Goal: Task Accomplishment & Management: Complete application form

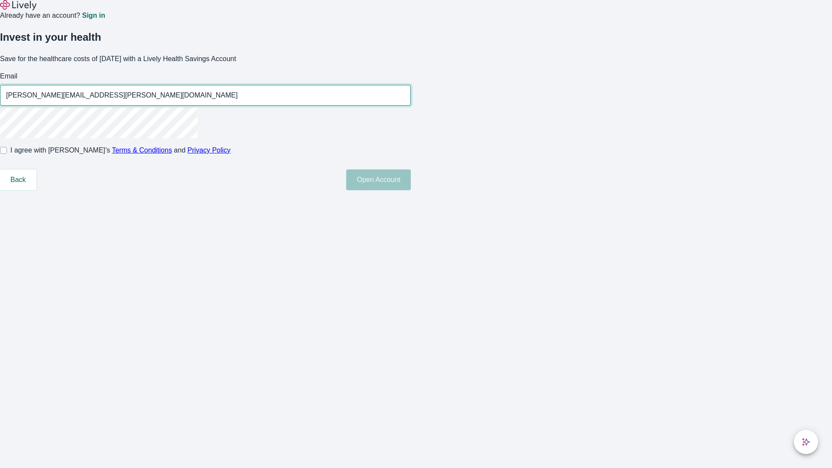
type input "Emmett.Turcotte-Will95250811052336@gmail.com"
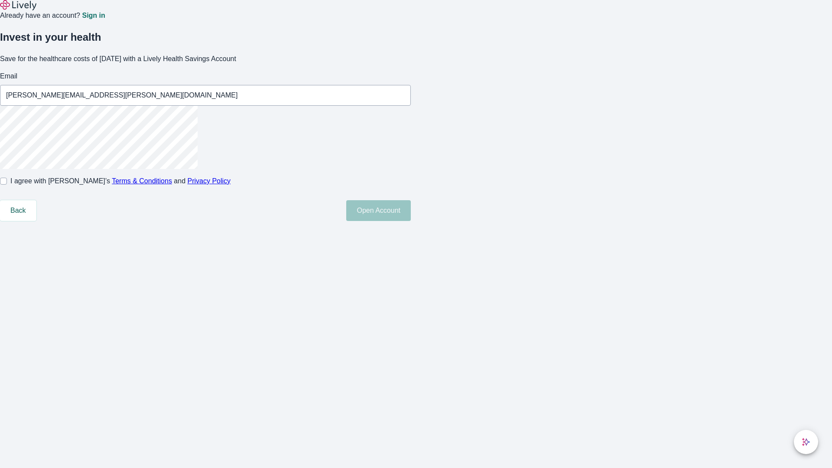
click at [7, 185] on input "I agree with Lively’s Terms & Conditions and Privacy Policy" at bounding box center [3, 181] width 7 height 7
checkbox input "true"
click at [411, 221] on button "Open Account" at bounding box center [378, 210] width 65 height 21
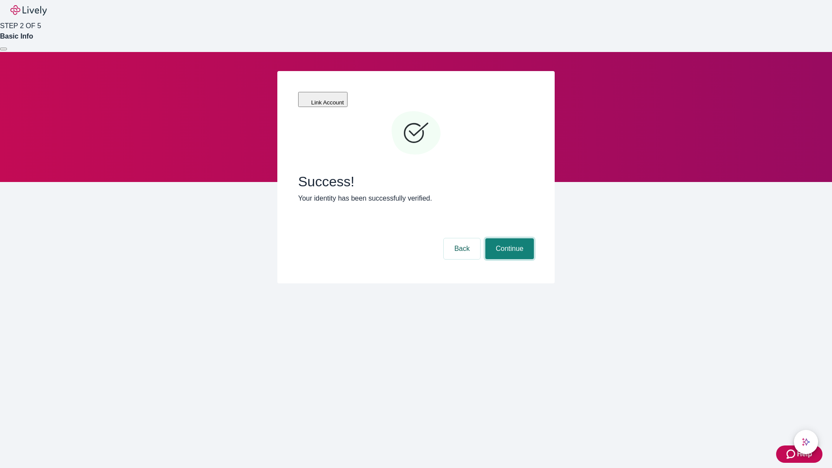
click at [508, 238] on button "Continue" at bounding box center [509, 248] width 49 height 21
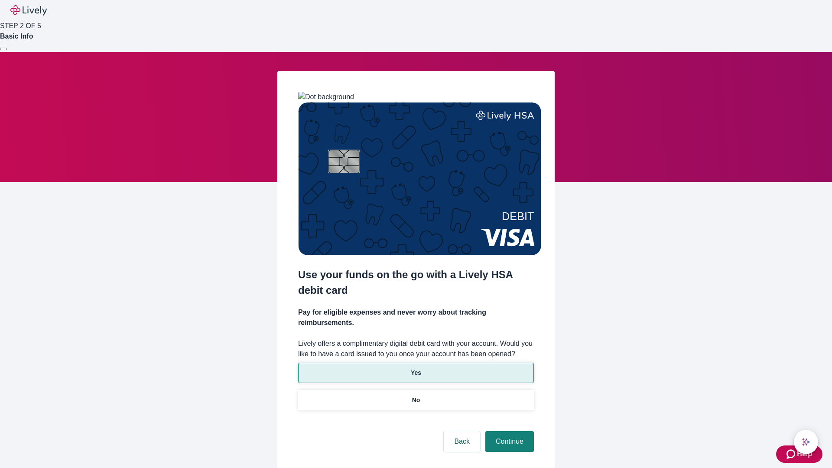
click at [416, 368] on p "Yes" at bounding box center [416, 372] width 10 height 9
click at [508, 431] on button "Continue" at bounding box center [509, 441] width 49 height 21
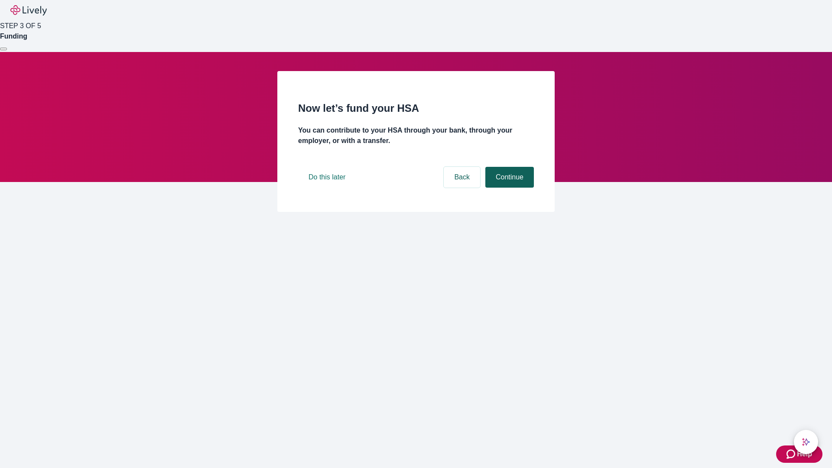
click at [508, 188] on button "Continue" at bounding box center [509, 177] width 49 height 21
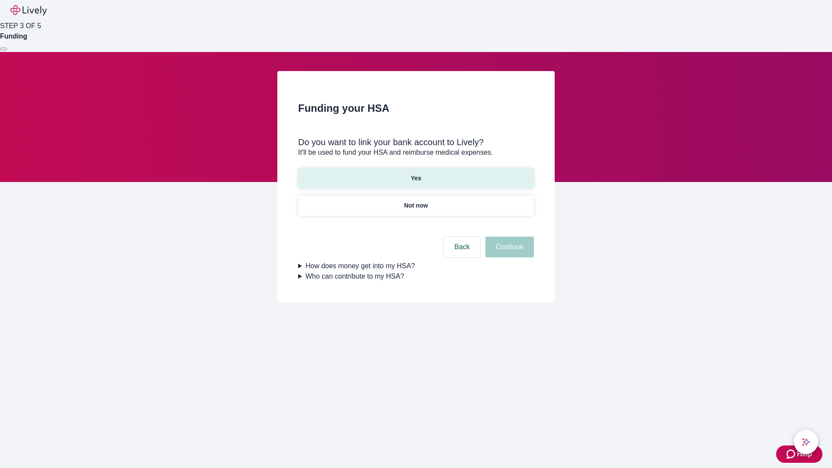
click at [416, 174] on p "Yes" at bounding box center [416, 178] width 10 height 9
click at [508, 237] on button "Continue" at bounding box center [509, 247] width 49 height 21
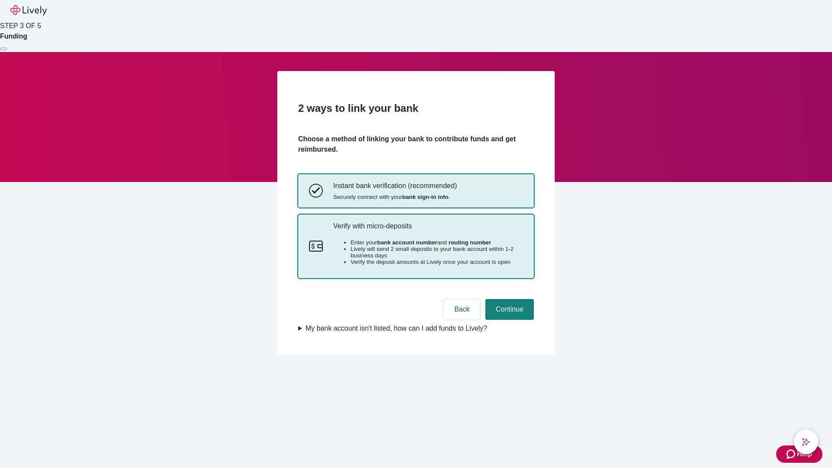
click at [428, 230] on p "Verify with micro-deposits" at bounding box center [428, 226] width 190 height 8
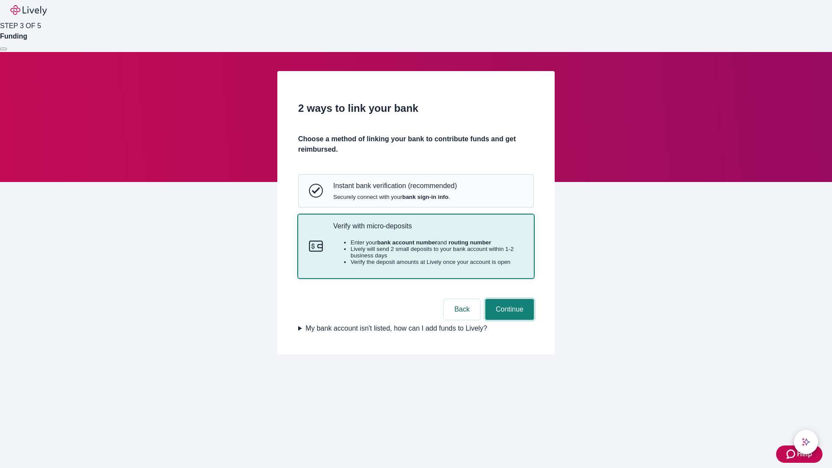
click at [508, 320] on button "Continue" at bounding box center [509, 309] width 49 height 21
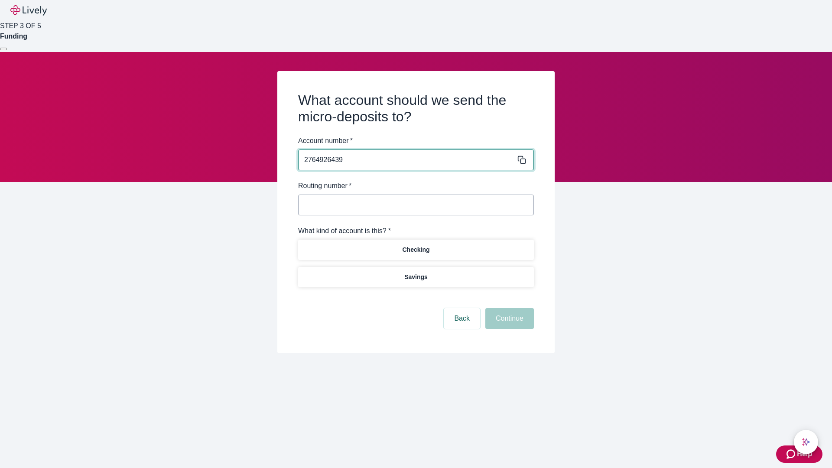
type input "2764926439"
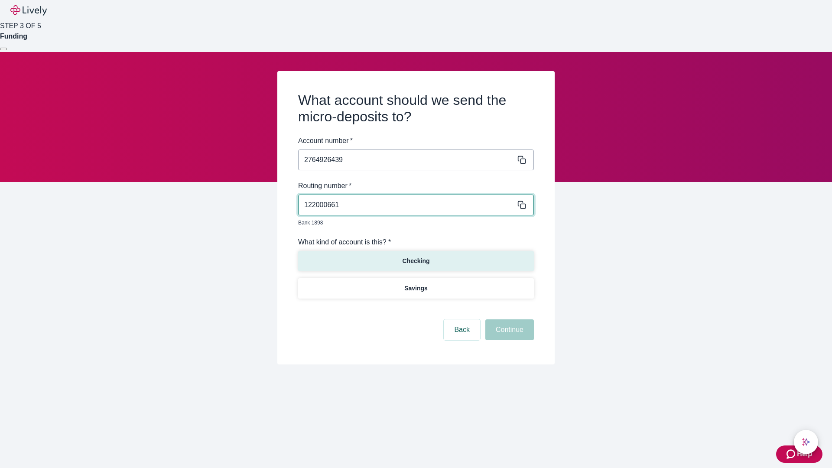
type input "122000661"
click at [416, 257] on p "Checking" at bounding box center [415, 261] width 27 height 9
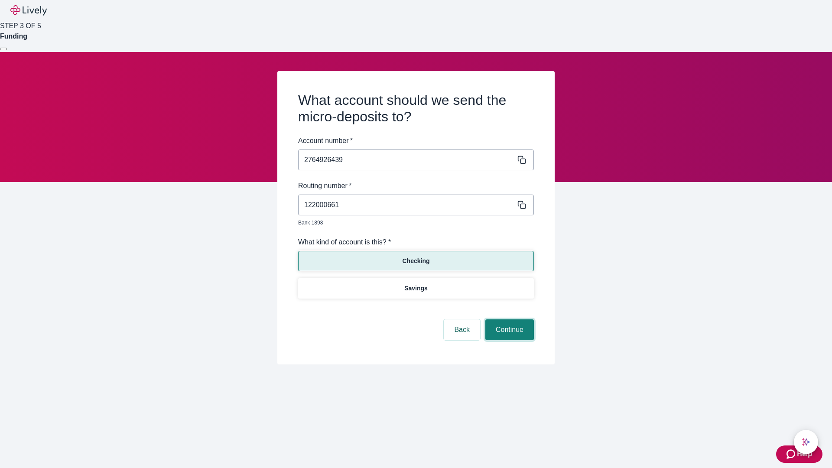
click at [508, 320] on button "Continue" at bounding box center [509, 329] width 49 height 21
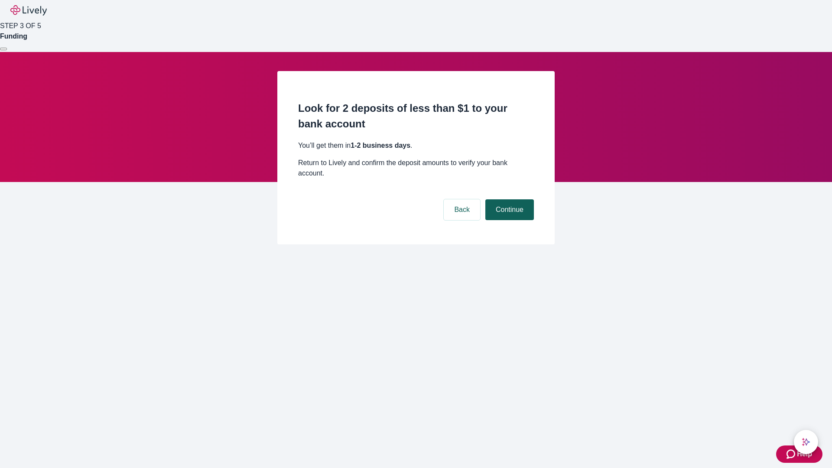
click at [508, 199] on button "Continue" at bounding box center [509, 209] width 49 height 21
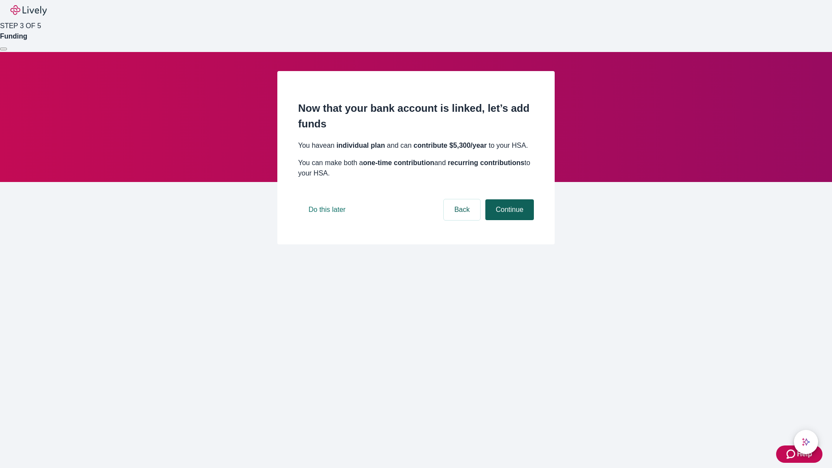
click at [508, 220] on button "Continue" at bounding box center [509, 209] width 49 height 21
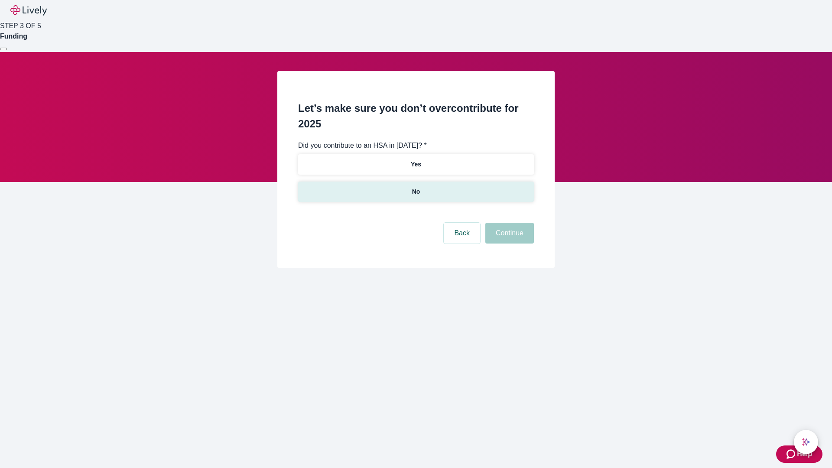
click at [416, 187] on p "No" at bounding box center [416, 191] width 8 height 9
click at [508, 223] on button "Continue" at bounding box center [509, 233] width 49 height 21
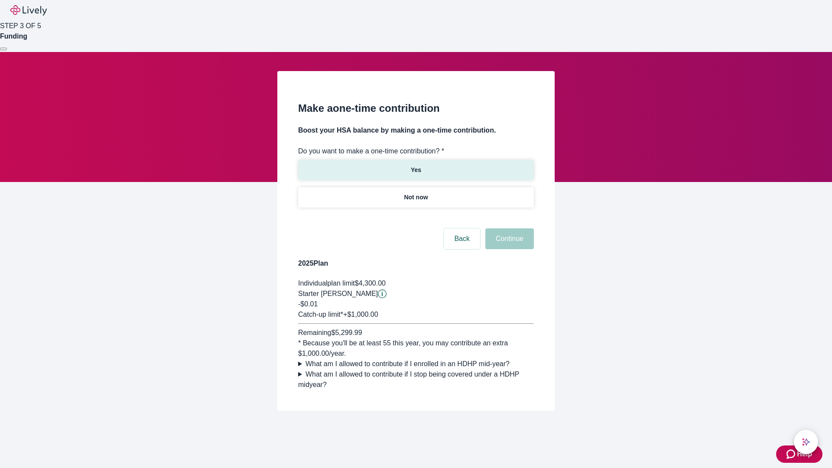
click at [416, 166] on p "Yes" at bounding box center [416, 170] width 10 height 9
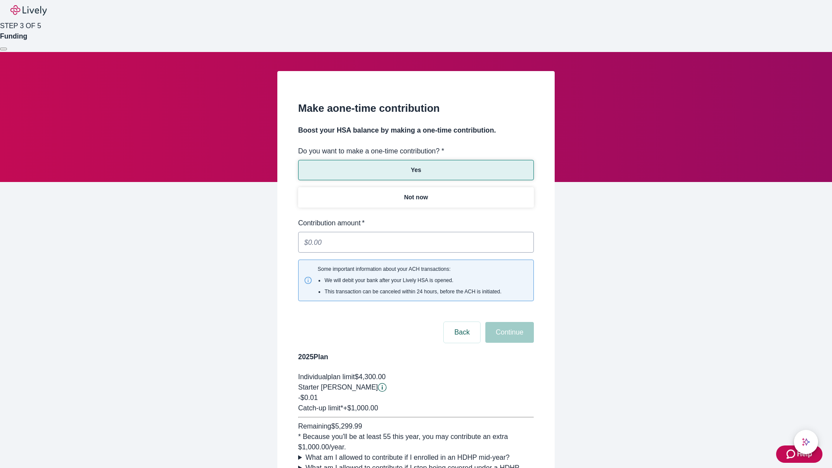
type input "0.01"
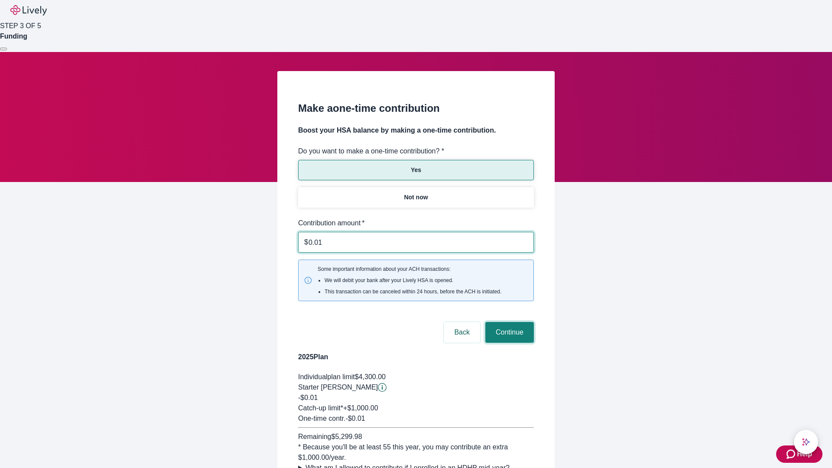
click at [508, 322] on button "Continue" at bounding box center [509, 332] width 49 height 21
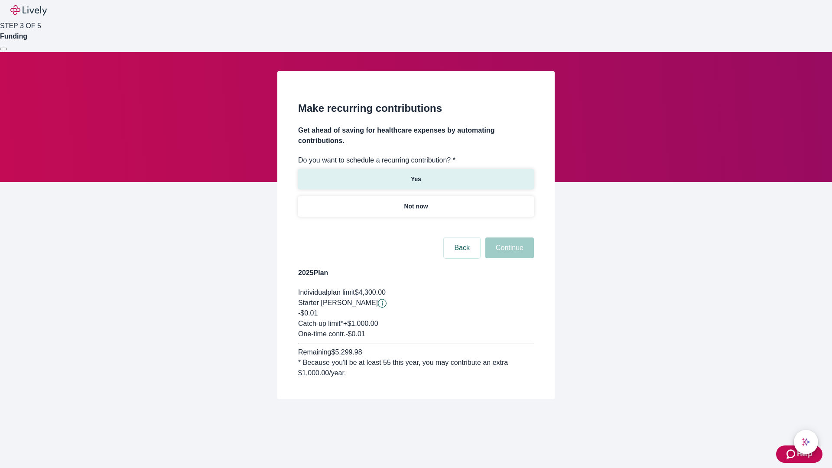
click at [416, 175] on p "Yes" at bounding box center [416, 179] width 10 height 9
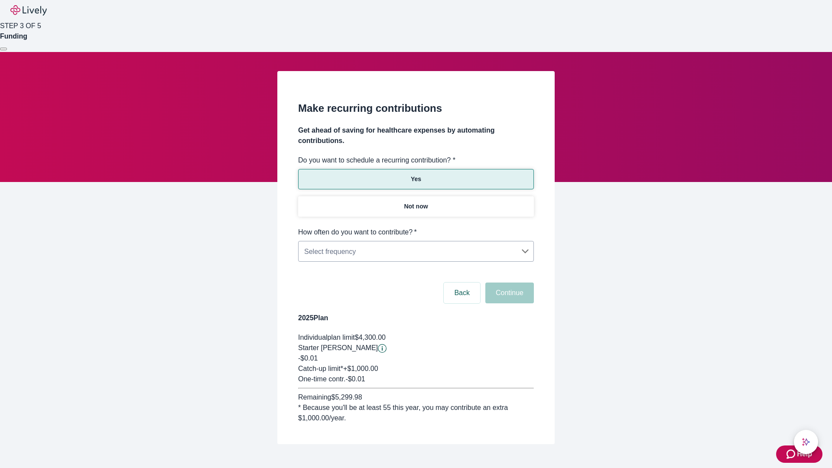
click at [416, 227] on body "Help STEP 3 OF 5 Funding Make recurring contributions Get ahead of saving for h…" at bounding box center [416, 243] width 832 height 486
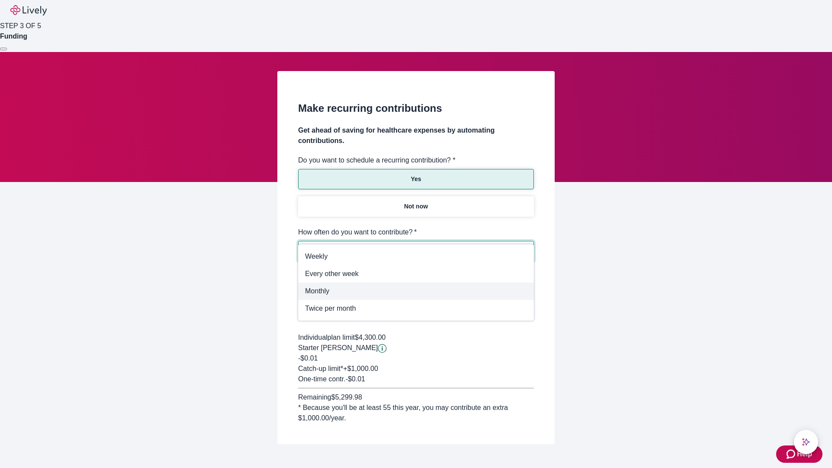
click at [416, 291] on span "Monthly" at bounding box center [416, 291] width 222 height 10
type input "Monthly"
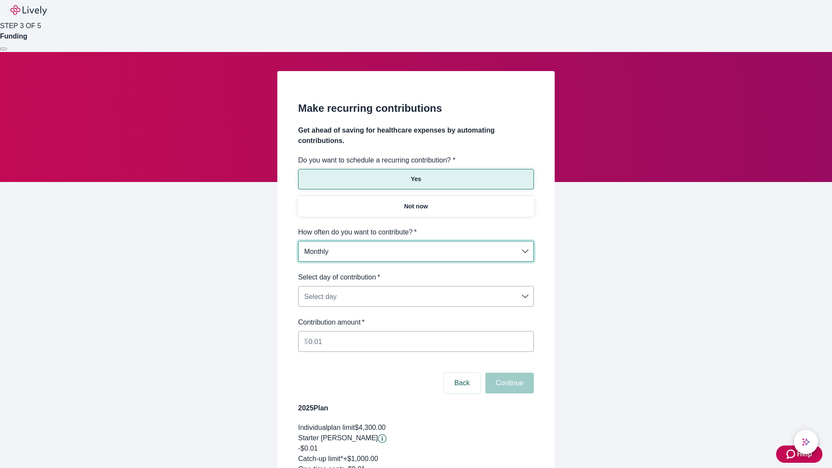
click at [416, 272] on body "Help STEP 3 OF 5 Funding Make recurring contributions Get ahead of saving for h…" at bounding box center [416, 288] width 832 height 576
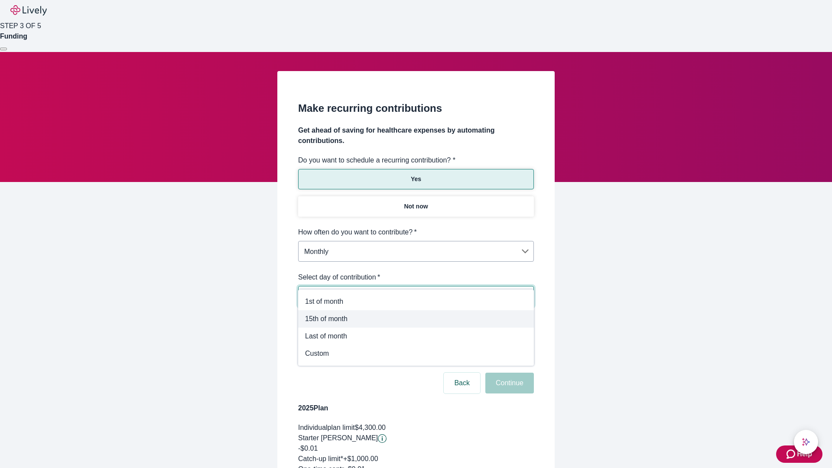
click at [416, 319] on span "15th of month" at bounding box center [416, 319] width 222 height 10
type input "Monthly15th"
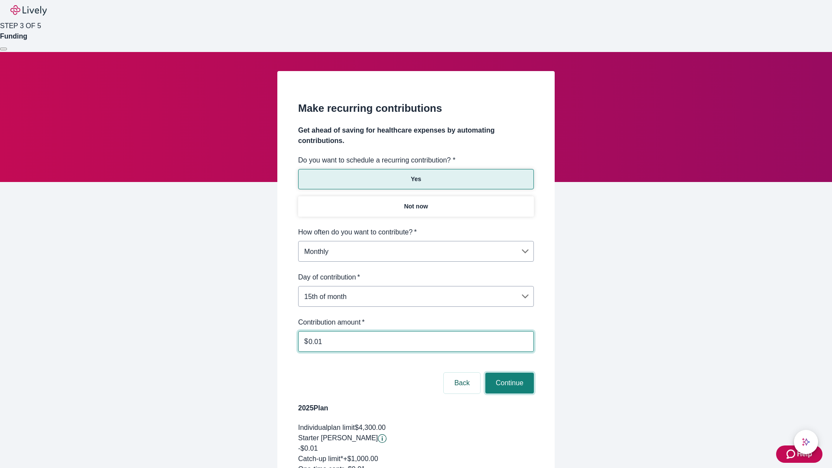
click at [508, 373] on button "Continue" at bounding box center [509, 383] width 49 height 21
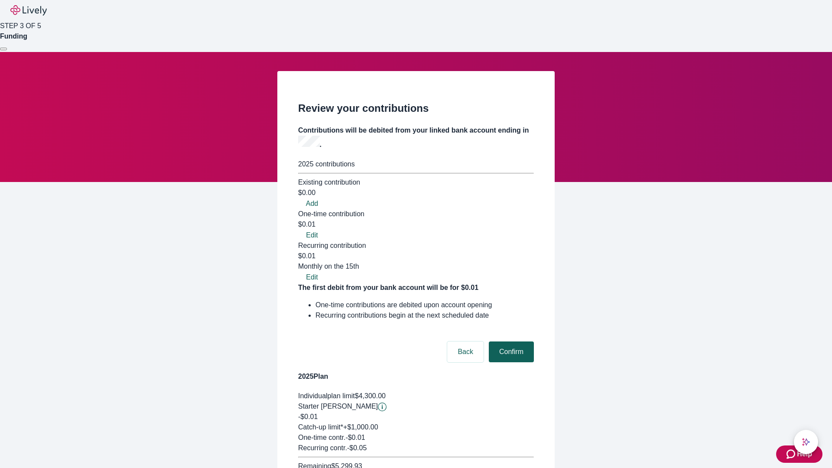
click at [510, 341] on button "Confirm" at bounding box center [511, 351] width 45 height 21
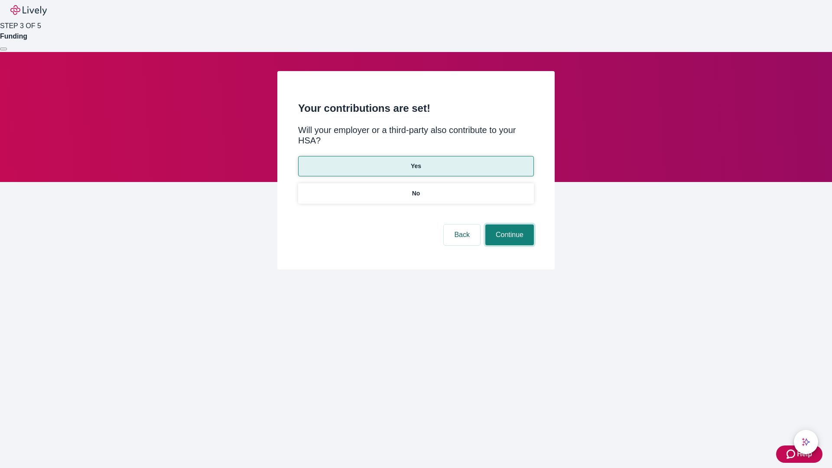
click at [508, 224] on button "Continue" at bounding box center [509, 234] width 49 height 21
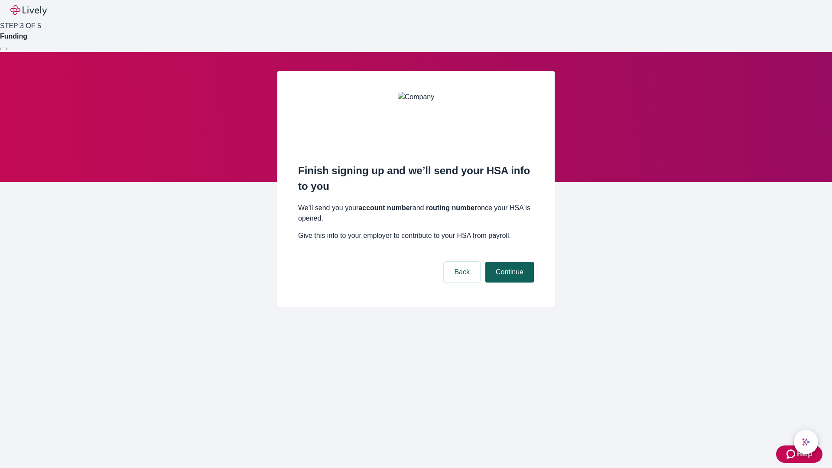
click at [508, 262] on button "Continue" at bounding box center [509, 272] width 49 height 21
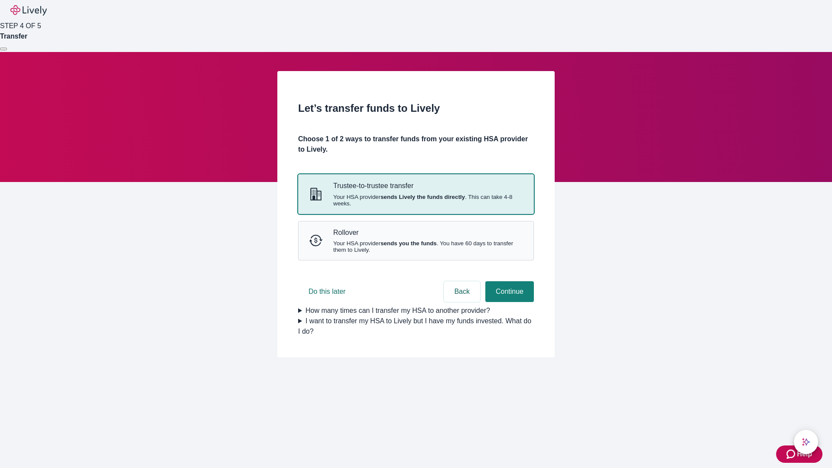
click at [416, 200] on strong "sends Lively the funds directly" at bounding box center [422, 197] width 85 height 7
click at [508, 302] on button "Continue" at bounding box center [509, 291] width 49 height 21
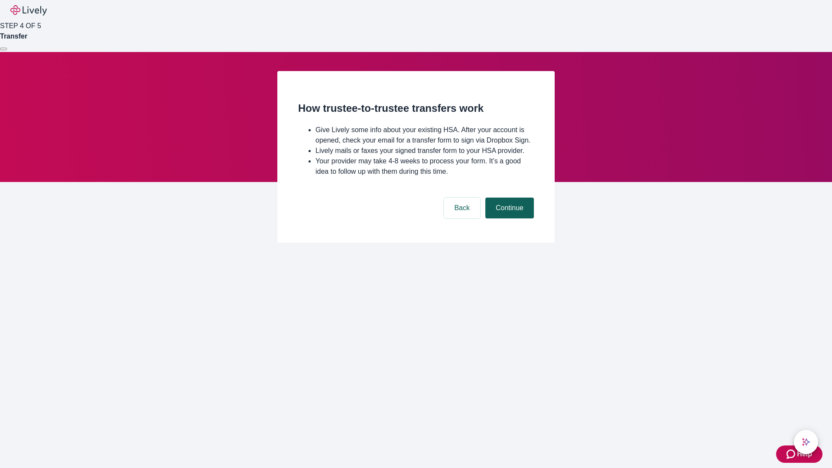
click at [508, 218] on button "Continue" at bounding box center [509, 208] width 49 height 21
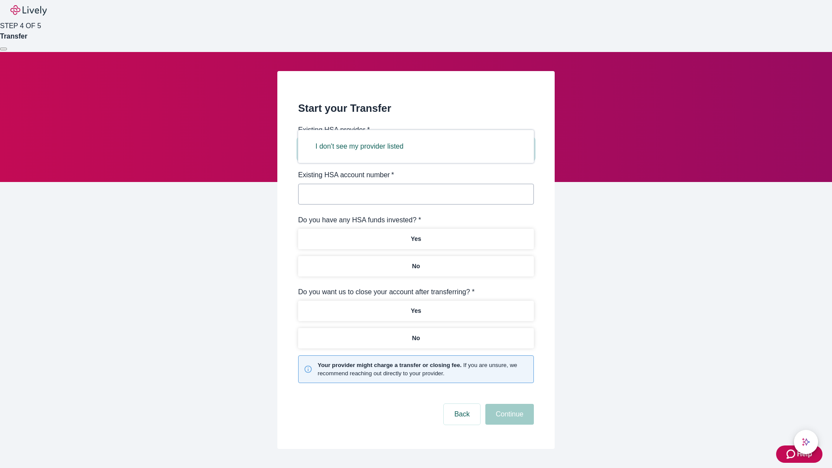
click at [362, 146] on button "I don't see my provider listed" at bounding box center [359, 146] width 109 height 21
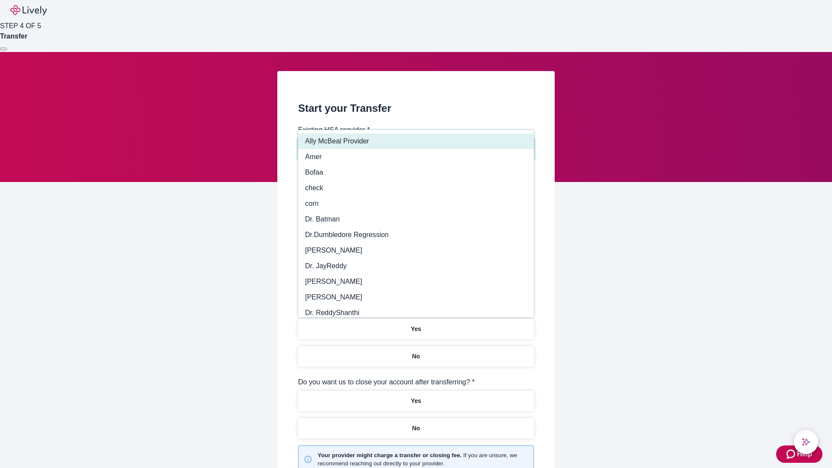
type input "Other"
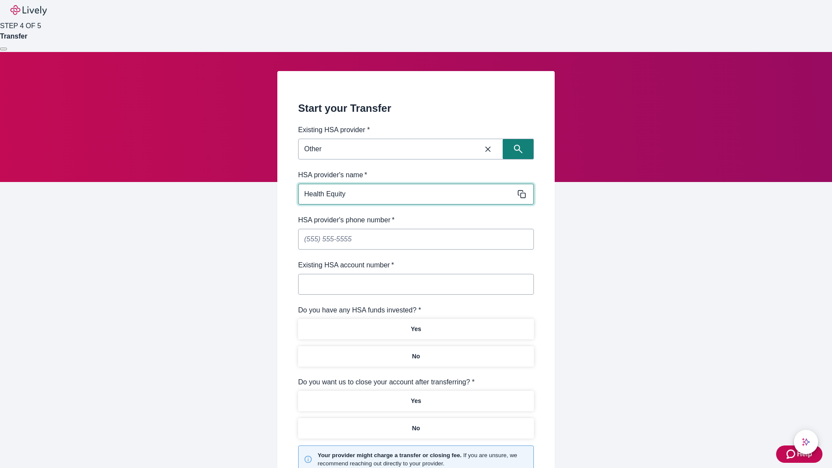
type input "Health Equity"
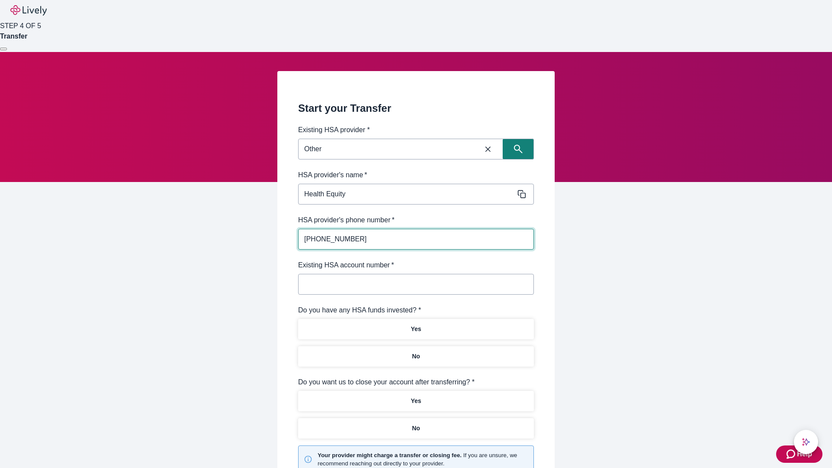
type input "[PHONE_NUMBER]"
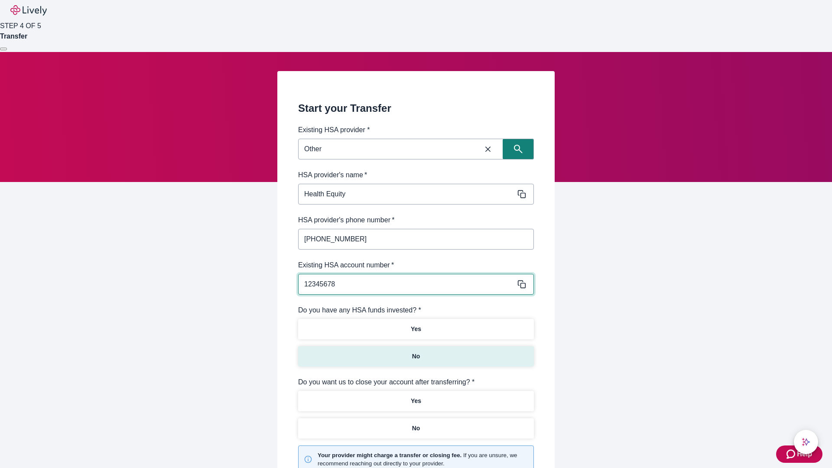
type input "12345678"
click at [416, 352] on p "No" at bounding box center [416, 356] width 8 height 9
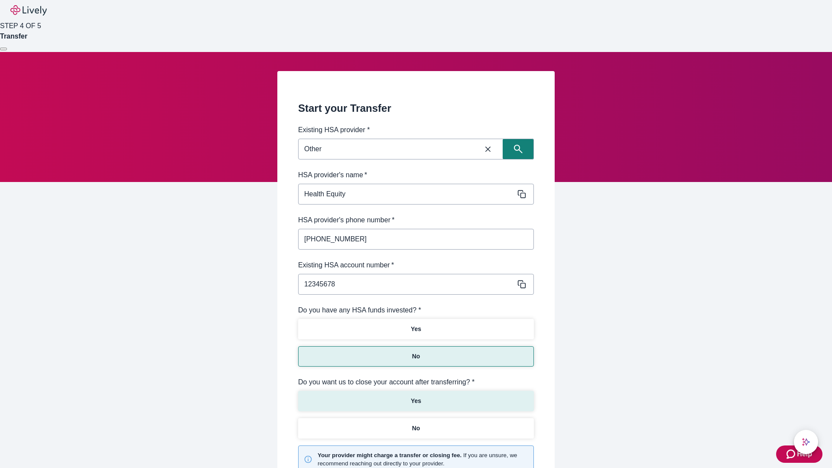
click at [416, 397] on p "Yes" at bounding box center [416, 401] width 10 height 9
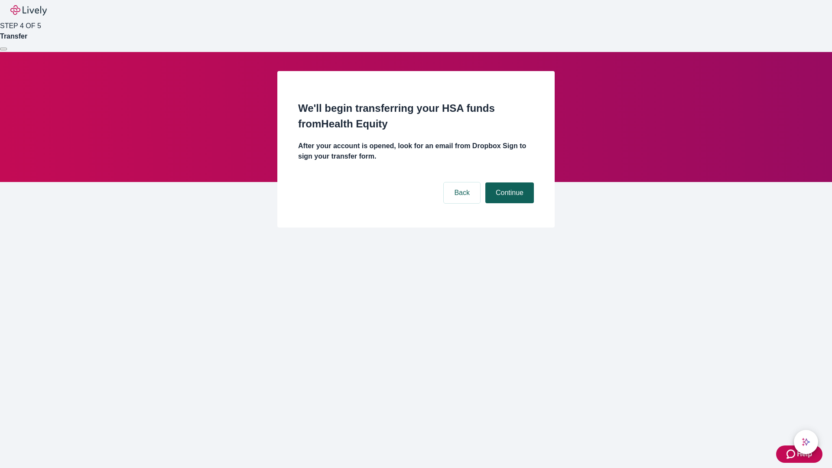
click at [508, 182] on button "Continue" at bounding box center [509, 192] width 49 height 21
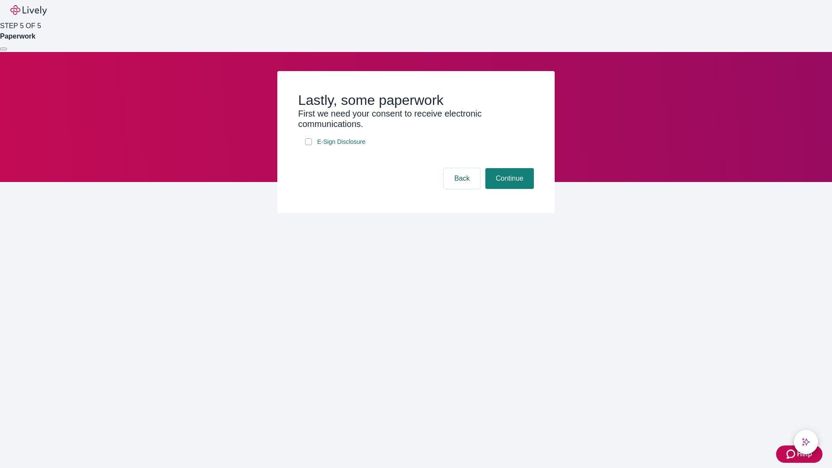
click at [309, 145] on input "E-Sign Disclosure" at bounding box center [308, 141] width 7 height 7
checkbox input "true"
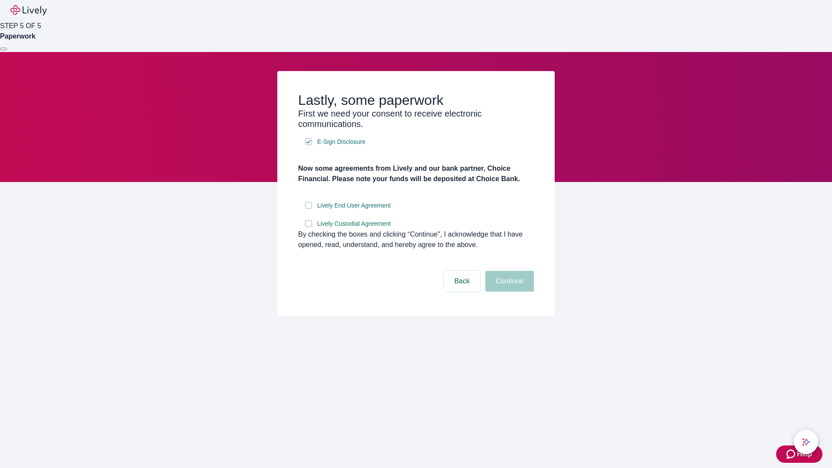
click at [309, 209] on input "Lively End User Agreement" at bounding box center [308, 205] width 7 height 7
checkbox input "true"
click at [309, 227] on input "Lively Custodial Agreement" at bounding box center [308, 223] width 7 height 7
checkbox input "true"
click at [508, 292] on button "Continue" at bounding box center [509, 281] width 49 height 21
